Goal: Information Seeking & Learning: Learn about a topic

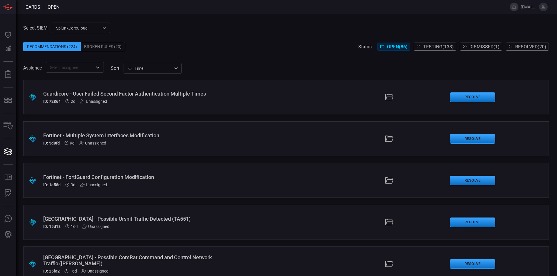
click at [513, 43] on button "Resolved ( 20 )" at bounding box center [526, 47] width 43 height 8
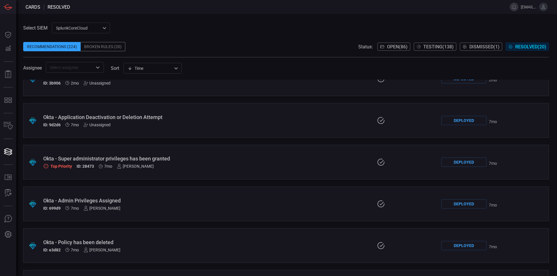
scroll to position [63, 0]
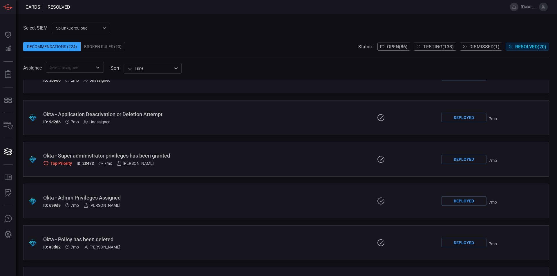
click at [124, 111] on div "Okta - Application Deactivation or Deletion Attempt" at bounding box center [132, 114] width 179 height 6
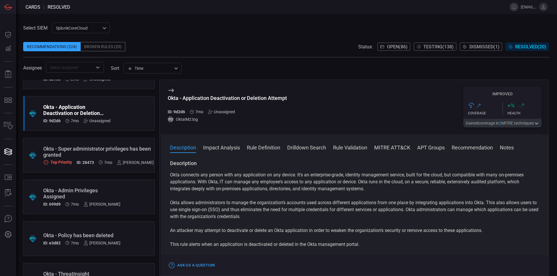
scroll to position [67, 0]
click at [104, 148] on div "Okta - Super administrator privileges has been granted" at bounding box center [98, 152] width 110 height 12
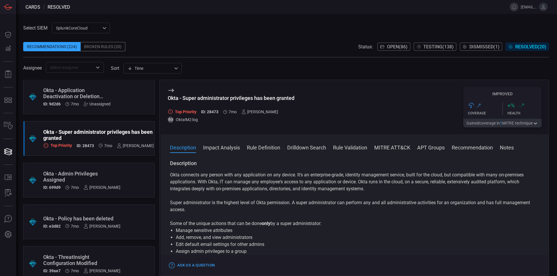
scroll to position [90, 0]
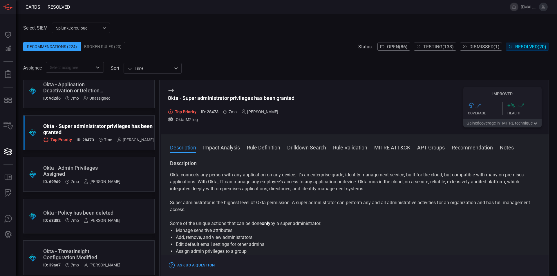
click at [120, 171] on div "Okta - Admin Privileges Assigned" at bounding box center [81, 171] width 77 height 12
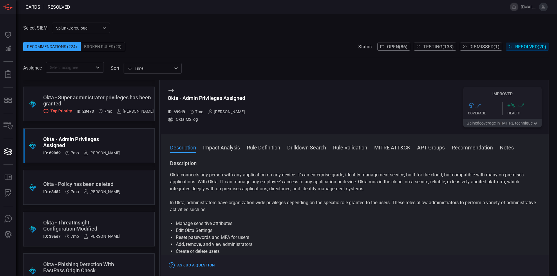
scroll to position [122, 0]
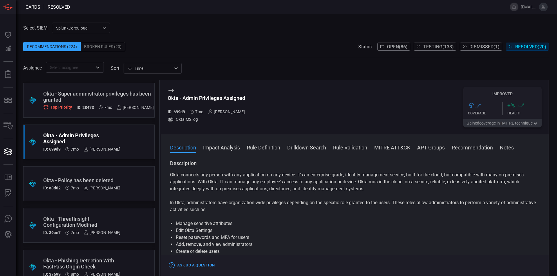
click at [120, 182] on div "Okta - Policy has been deleted" at bounding box center [81, 180] width 77 height 6
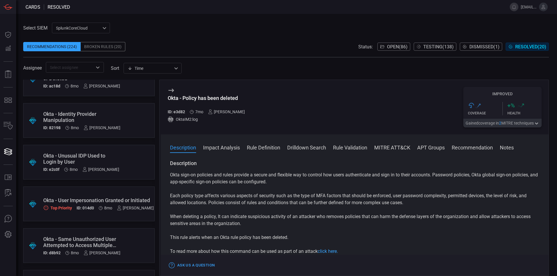
scroll to position [395, 0]
click at [130, 157] on div ".suggested_cards_icon{fill:url(#suggested_cards_icon);} Okta - Unusual IDP Used…" at bounding box center [88, 161] width 131 height 35
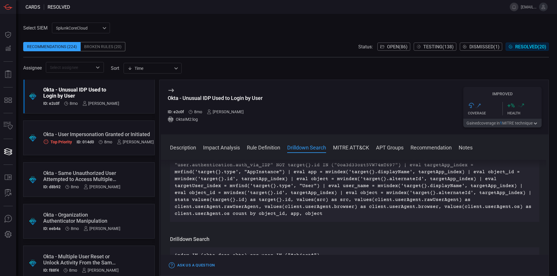
scroll to position [460, 0]
click at [101, 130] on div ".suggested_cards_icon{fill:url(#suggested_cards_icon);} Okta - User Impersonati…" at bounding box center [88, 137] width 131 height 35
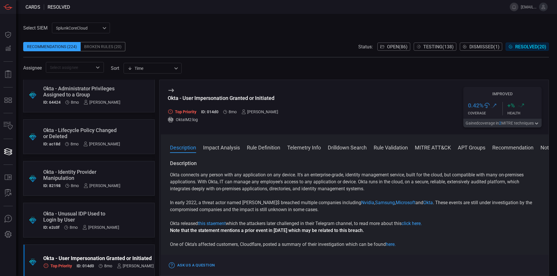
scroll to position [203, 0]
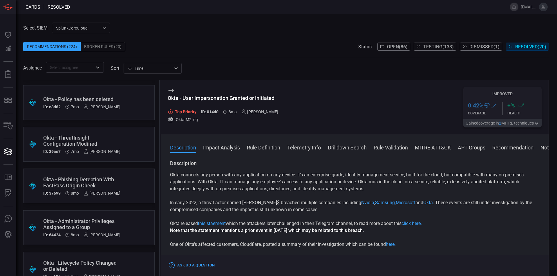
click at [388, 44] on span "Open ( 86 )" at bounding box center [397, 47] width 21 height 6
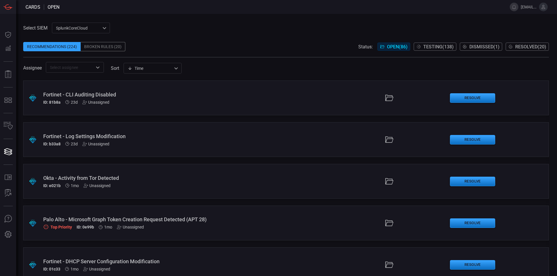
scroll to position [264, 0]
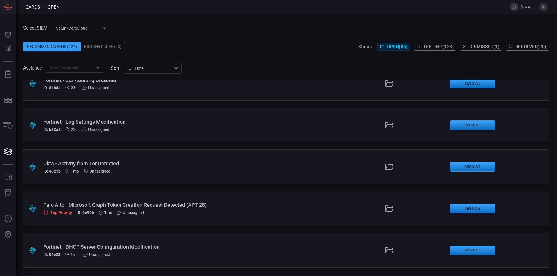
click at [127, 165] on div "Okta - Activity from Tor Detected" at bounding box center [135, 164] width 184 height 6
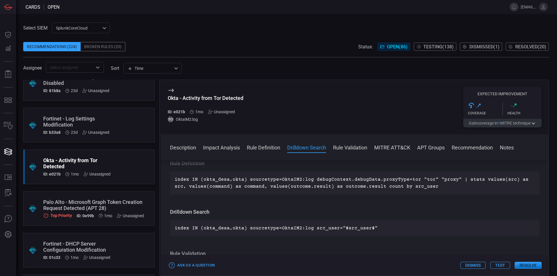
scroll to position [230, 0]
drag, startPoint x: 307, startPoint y: 179, endPoint x: 450, endPoint y: 180, distance: 143.2
click at [450, 180] on p "index IN (okta_desa,okta) sourcetype=OktaIM2:log debugContext.debugData.proxyTy…" at bounding box center [355, 183] width 360 height 14
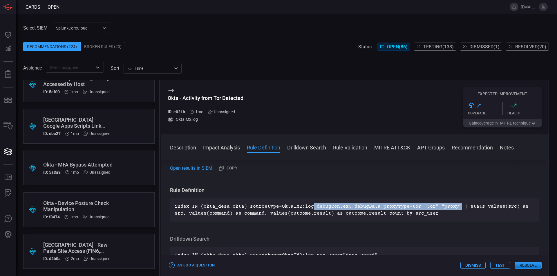
scroll to position [514, 0]
click at [80, 161] on div "Okta - MFA Bypass Attempted" at bounding box center [77, 164] width 69 height 6
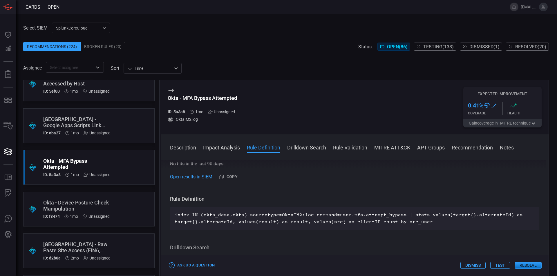
scroll to position [207, 0]
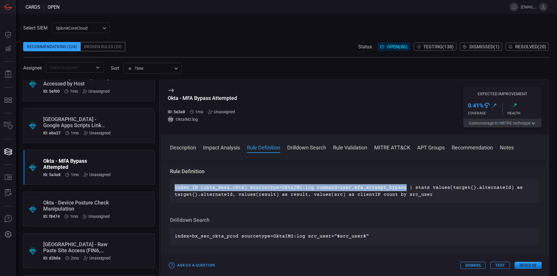
drag, startPoint x: 398, startPoint y: 186, endPoint x: 172, endPoint y: 187, distance: 226.2
click at [172, 187] on div "index IN (okta_desa,okta) sourcetype=OktaIM2:log command=user.mfa.attempt_bypas…" at bounding box center [354, 191] width 369 height 23
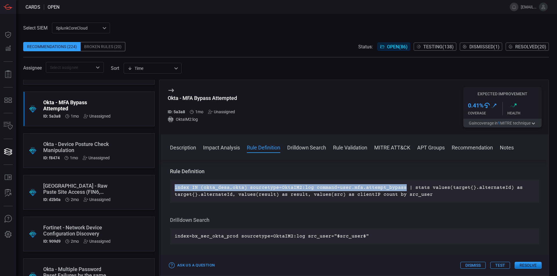
scroll to position [572, 0]
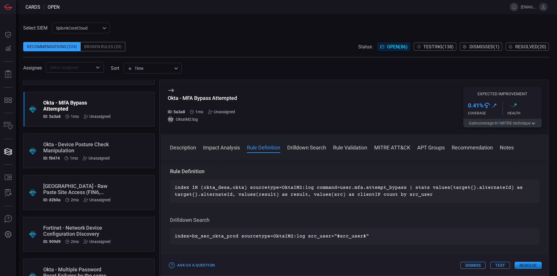
click at [134, 145] on div ".suggested_cards_icon{fill:url(#suggested_cards_icon);} Okta - Device Posture C…" at bounding box center [88, 151] width 131 height 35
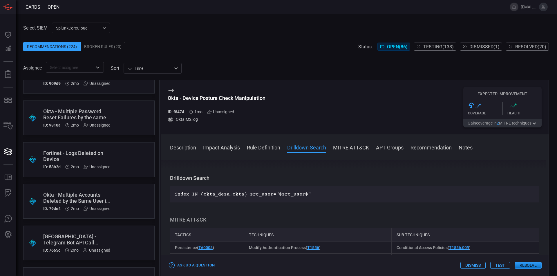
scroll to position [731, 0]
click at [124, 111] on div ".suggested_cards_icon{fill:url(#suggested_cards_icon);} Okta - Multiple Passwor…" at bounding box center [88, 117] width 131 height 35
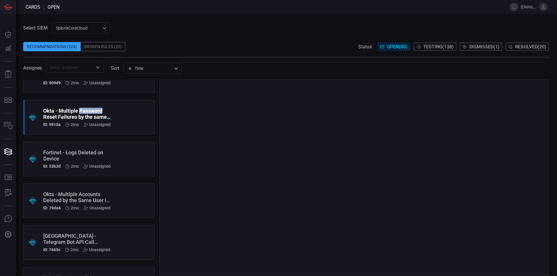
click at [124, 111] on div ".suggested_cards_icon{fill:url(#suggested_cards_icon);} Okta - Multiple Passwor…" at bounding box center [88, 117] width 131 height 35
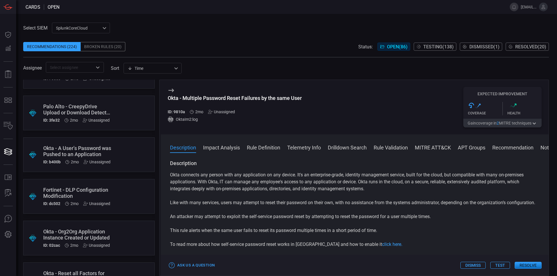
scroll to position [903, 0]
click at [118, 145] on div ".suggested_cards_icon{fill:url(#suggested_cards_icon);} Okta - A User’s Passwor…" at bounding box center [88, 154] width 131 height 35
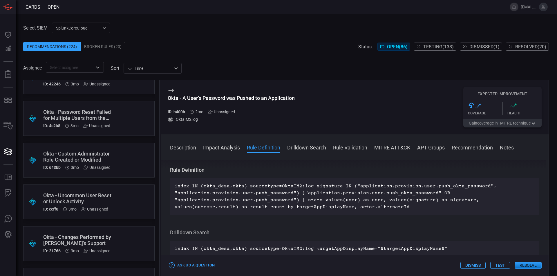
scroll to position [1315, 0]
click at [121, 115] on div ".suggested_cards_icon{fill:url(#suggested_cards_icon);} Okta - Password Reset F…" at bounding box center [88, 118] width 131 height 35
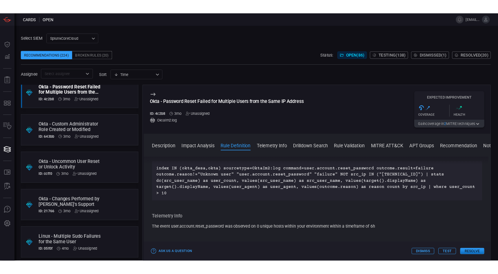
scroll to position [222, 0]
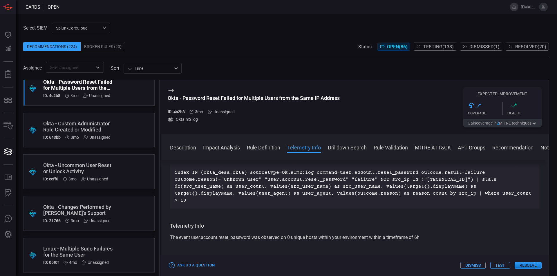
click at [314, 180] on p "index IN (okta_desa,okta) sourcetype=OktaIm2:log command=user.account.reset_pas…" at bounding box center [355, 186] width 360 height 35
copy p "command"
